Goal: Navigation & Orientation: Find specific page/section

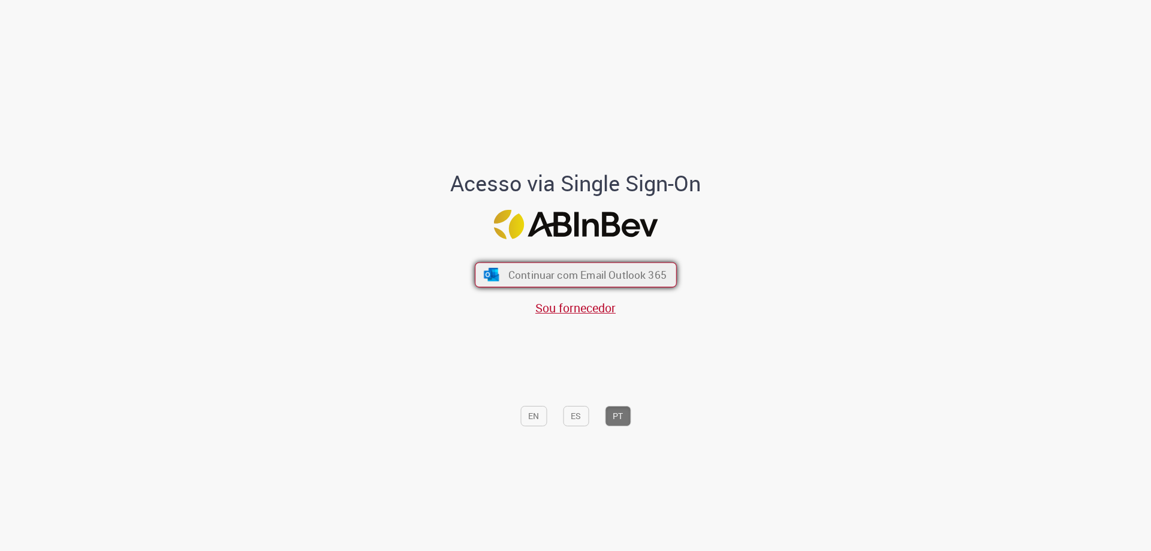
click at [517, 272] on span "Continuar com Email Outlook 365" at bounding box center [587, 275] width 158 height 14
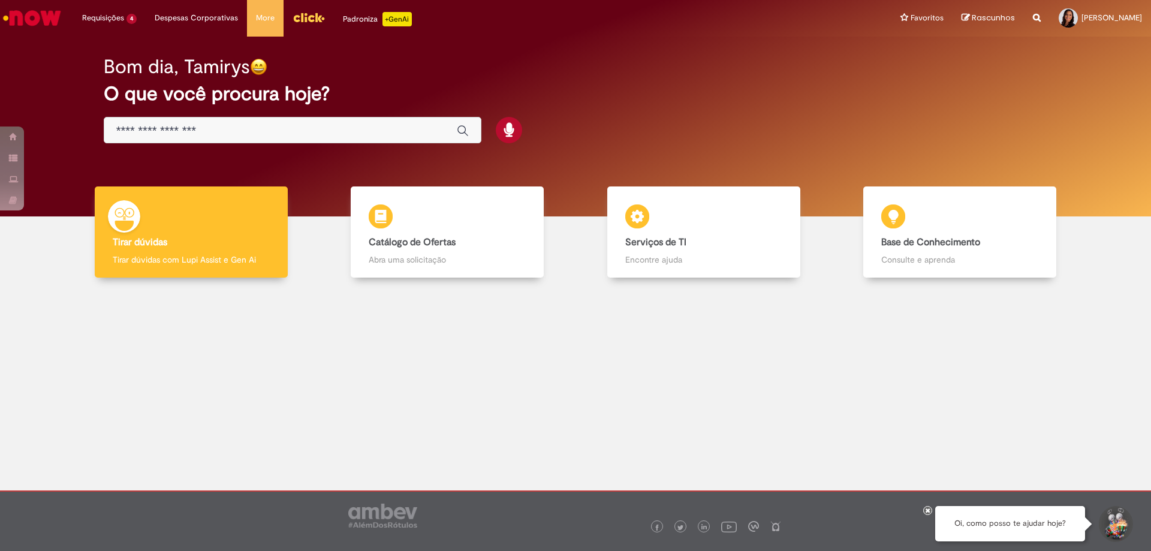
click at [304, 26] on link "Menu Cabeçalho" at bounding box center [309, 18] width 50 height 36
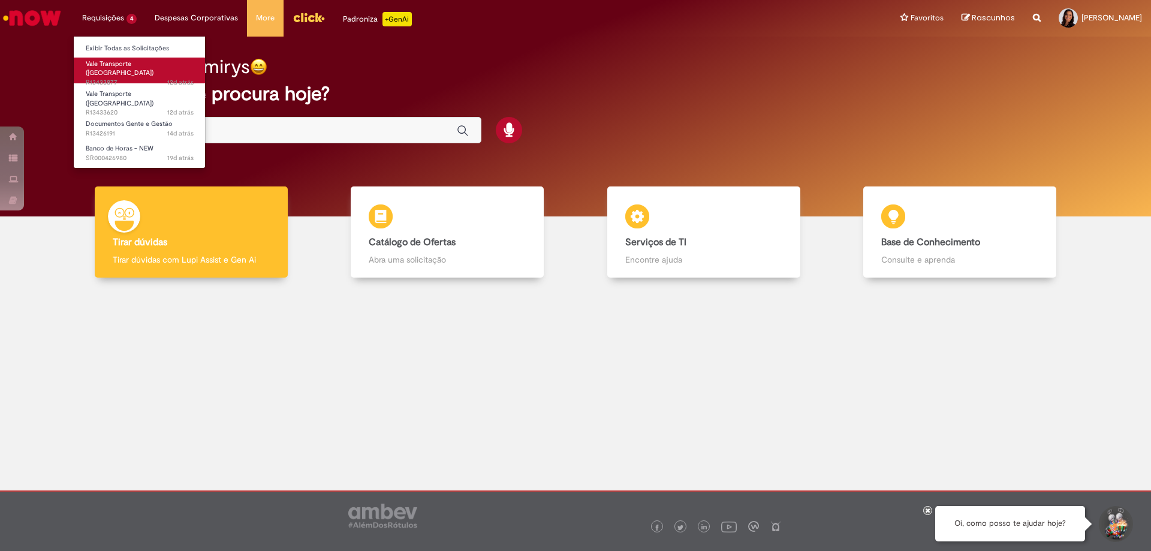
click at [111, 63] on span "Vale Transporte ([GEOGRAPHIC_DATA])" at bounding box center [120, 68] width 68 height 19
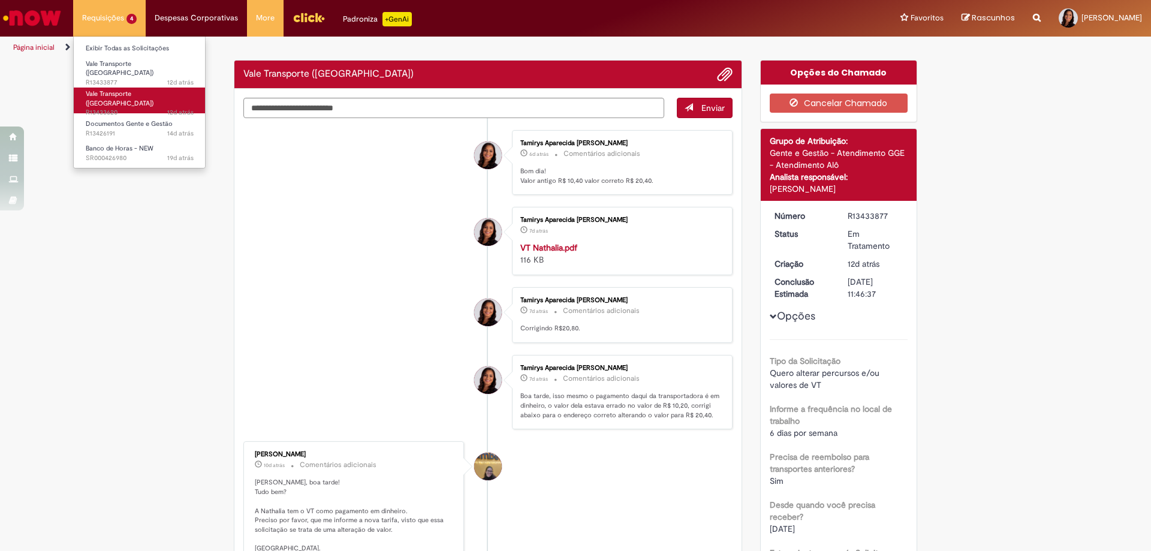
click at [119, 108] on span "12d atrás 12 dias atrás R13433620" at bounding box center [140, 113] width 108 height 10
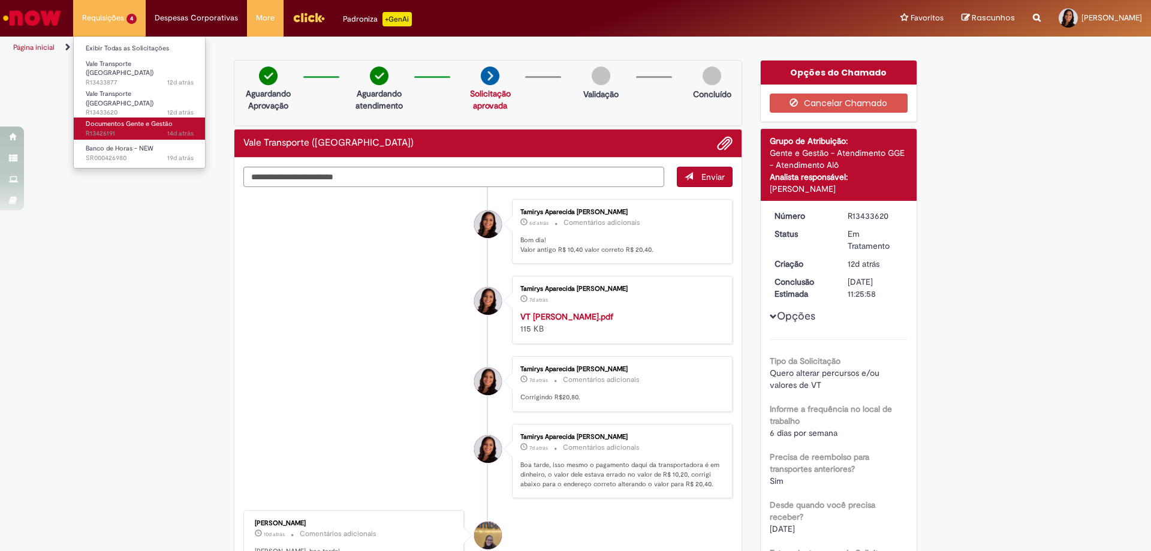
click at [147, 119] on span "Documentos Gente e Gestão" at bounding box center [129, 123] width 87 height 9
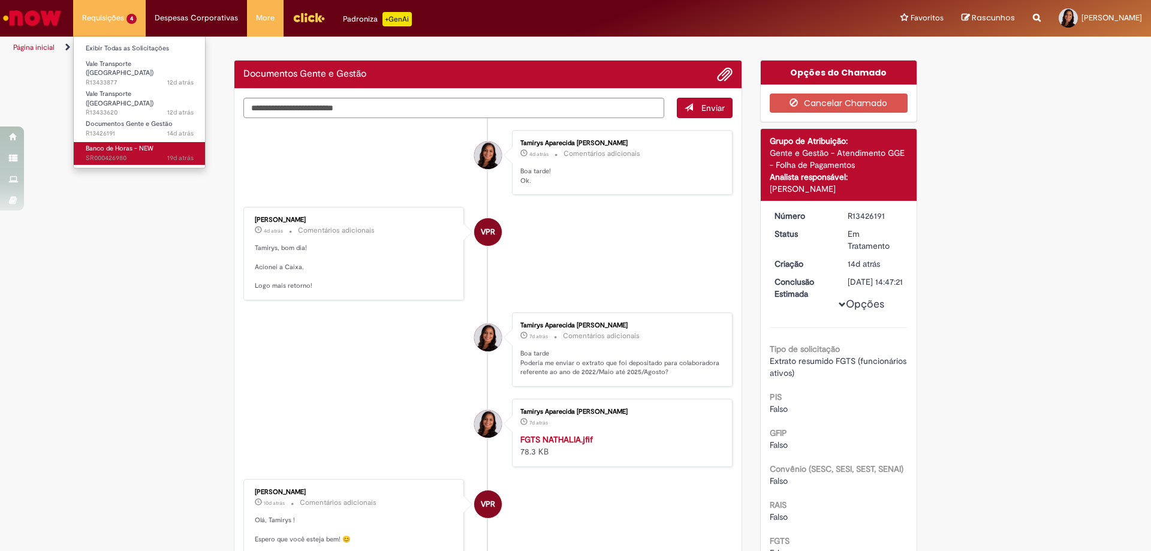
click at [127, 144] on span "Banco de Horas - NEW" at bounding box center [120, 148] width 68 height 9
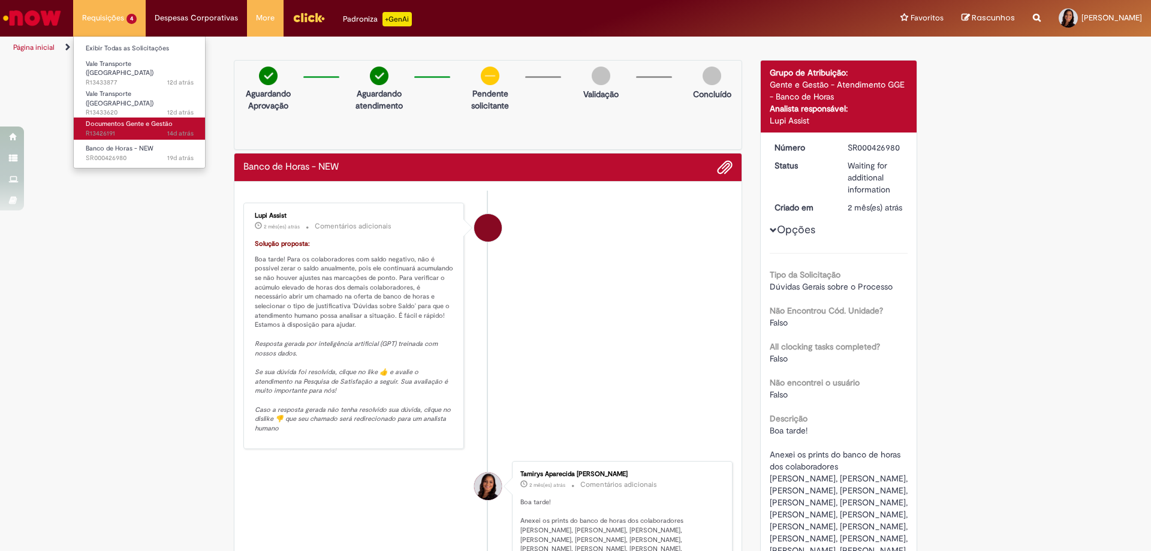
click at [137, 119] on span "Documentos Gente e Gestão" at bounding box center [129, 123] width 87 height 9
click at [142, 119] on span "Documentos Gente e Gestão" at bounding box center [129, 123] width 87 height 9
click at [128, 119] on span "Documentos Gente e Gestão" at bounding box center [129, 123] width 87 height 9
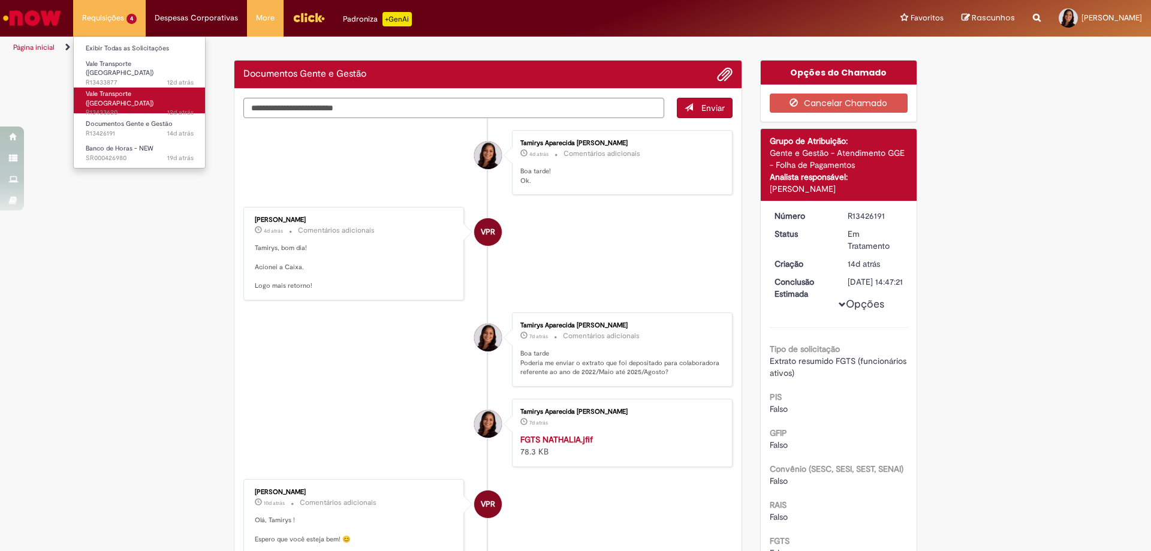
click at [128, 89] on span "Vale Transporte ([GEOGRAPHIC_DATA])" at bounding box center [120, 98] width 68 height 19
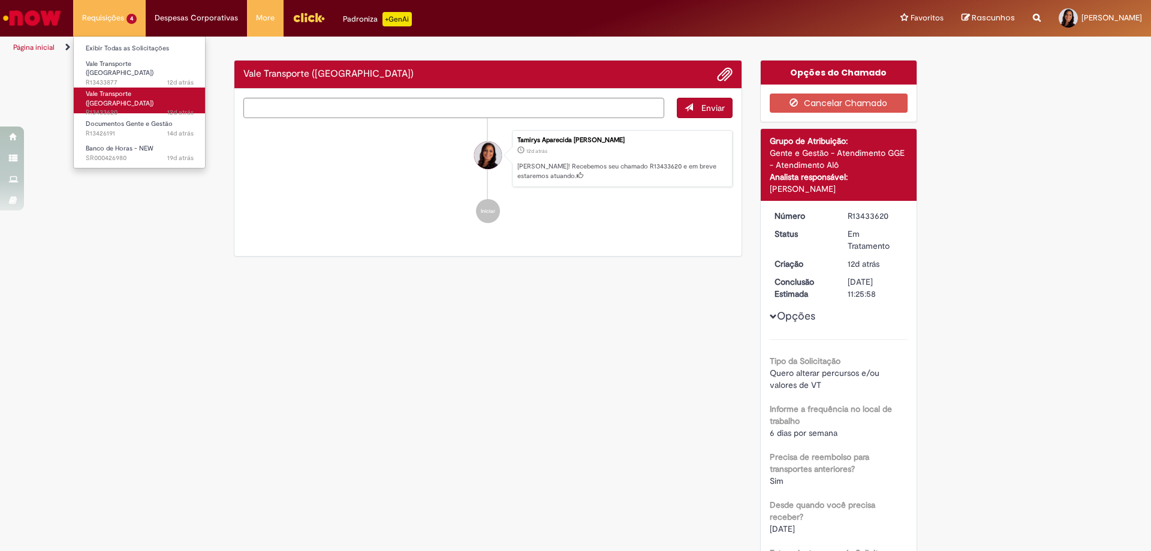
click at [135, 89] on span "Vale Transporte ([GEOGRAPHIC_DATA])" at bounding box center [120, 98] width 68 height 19
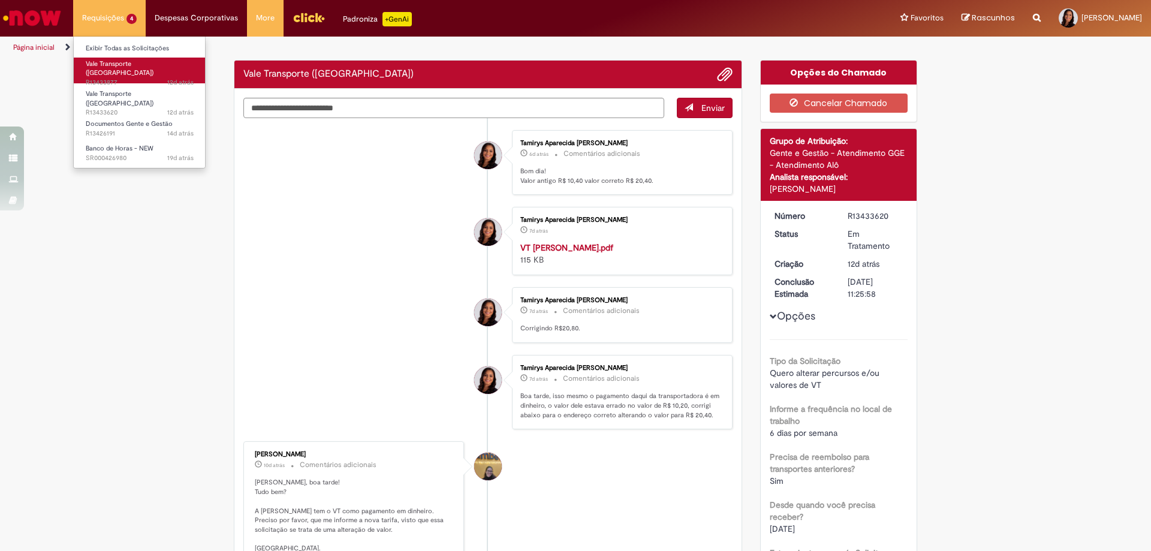
click at [124, 66] on span "Vale Transporte ([GEOGRAPHIC_DATA])" at bounding box center [120, 68] width 68 height 19
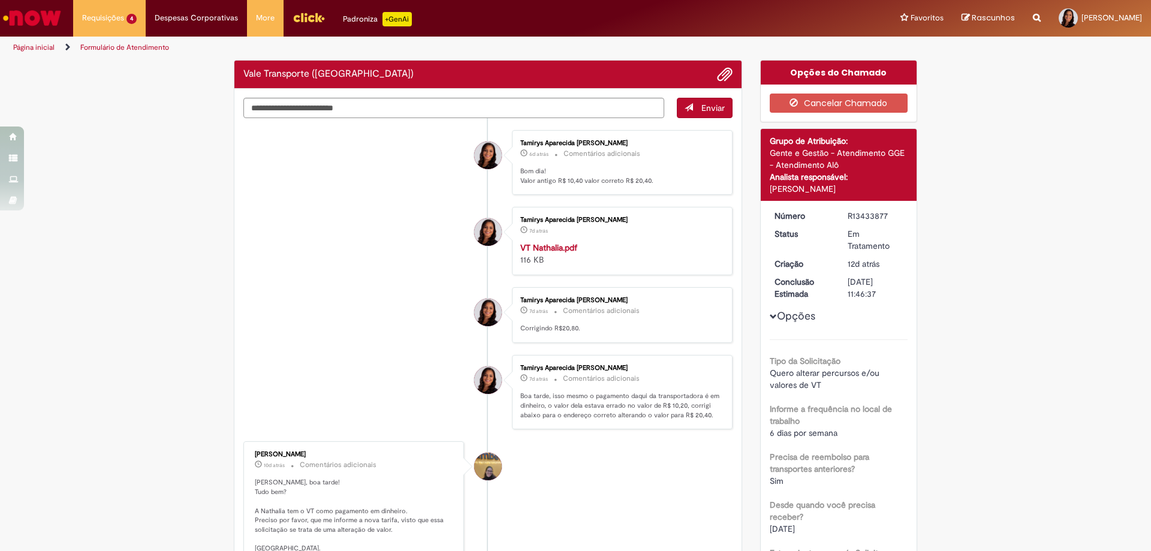
click at [47, 17] on img "Ir para a Homepage" at bounding box center [32, 18] width 62 height 24
